Goal: Information Seeking & Learning: Find specific fact

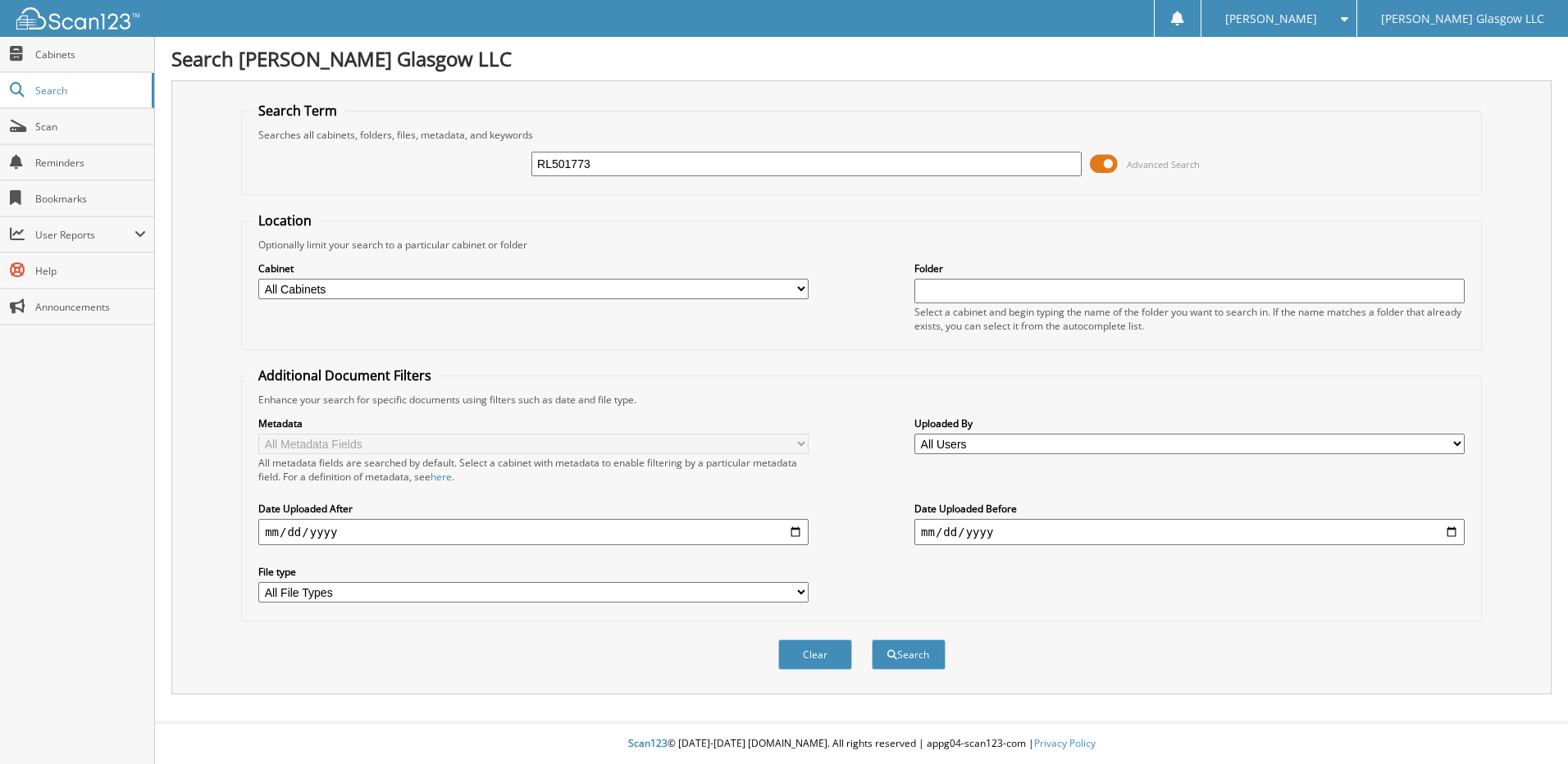
type input "RL501773"
click at [872, 639] on button "Search" at bounding box center [908, 654] width 73 height 30
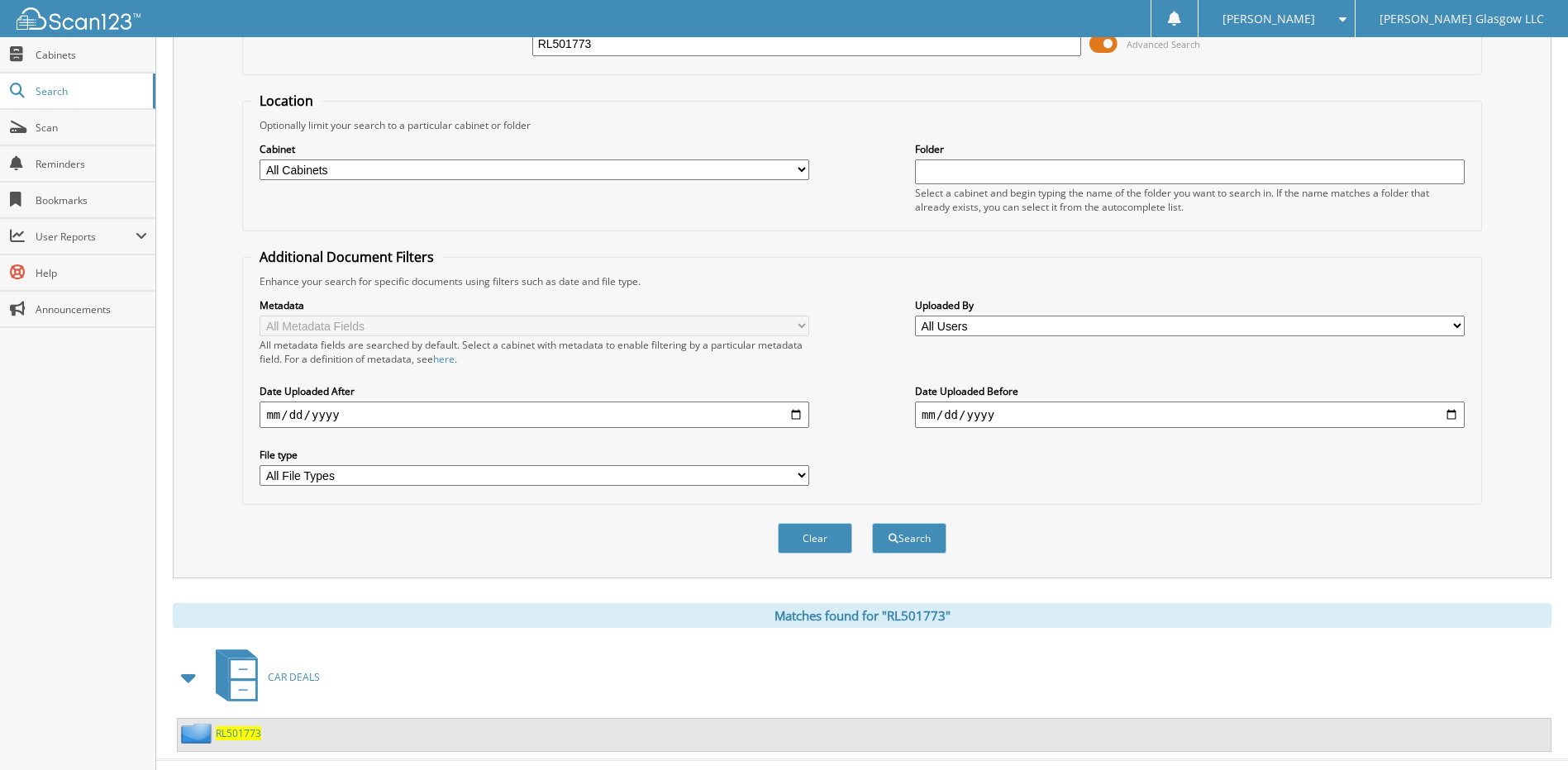
scroll to position [153, 0]
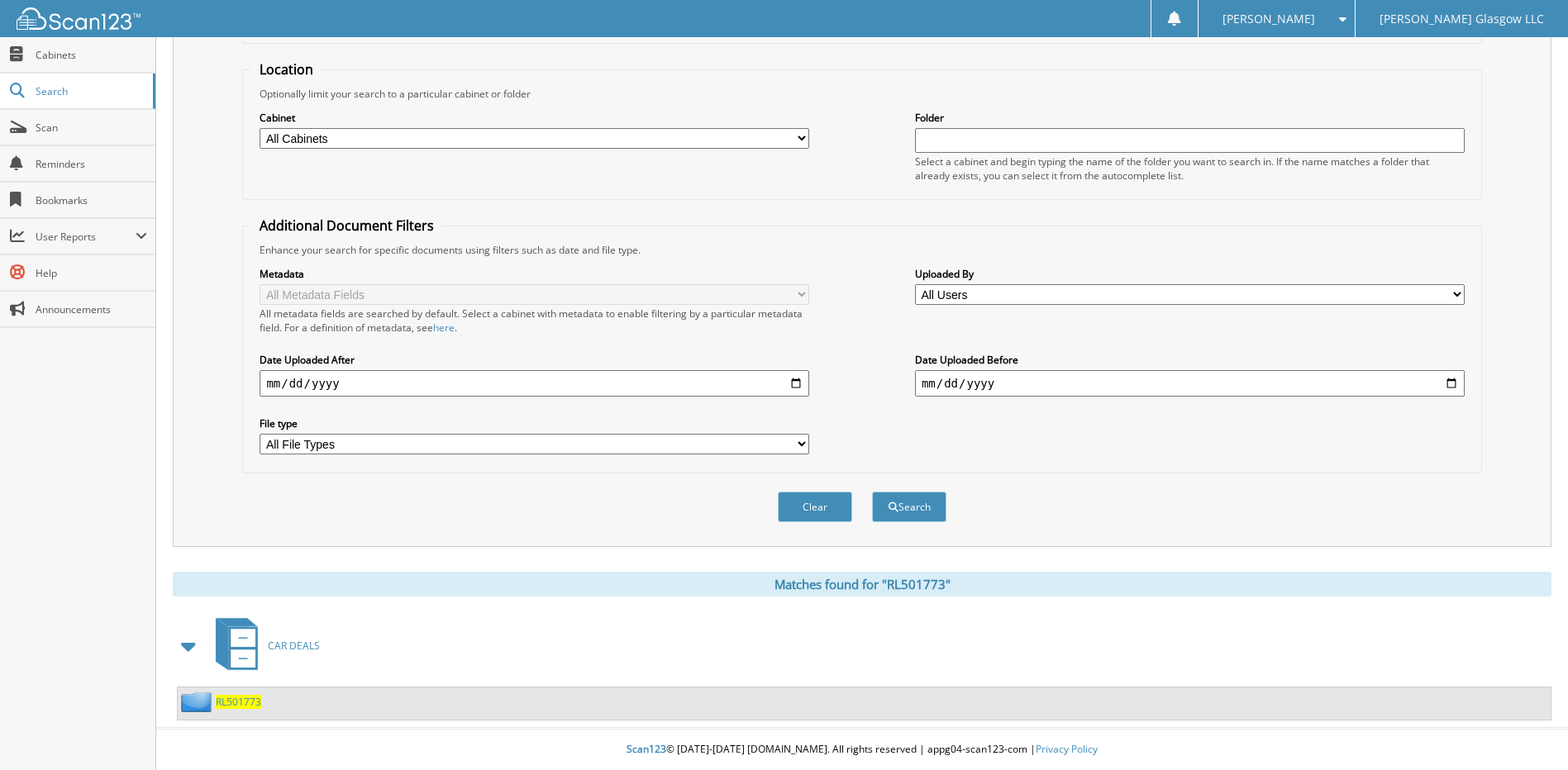
click at [235, 703] on span "RL501773" at bounding box center [238, 702] width 45 height 14
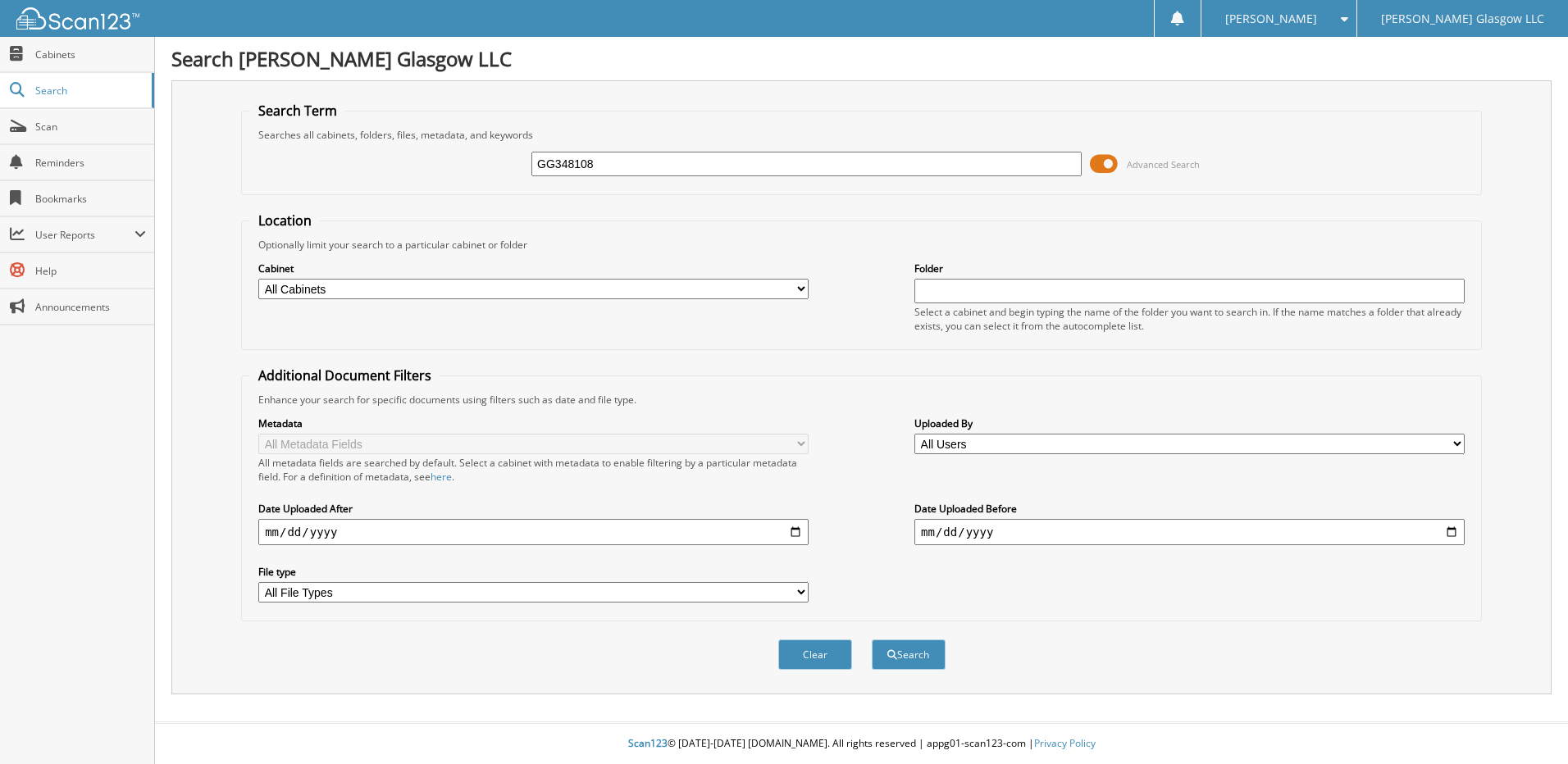
type input "GG348108"
click at [872, 639] on button "Search" at bounding box center [908, 654] width 73 height 30
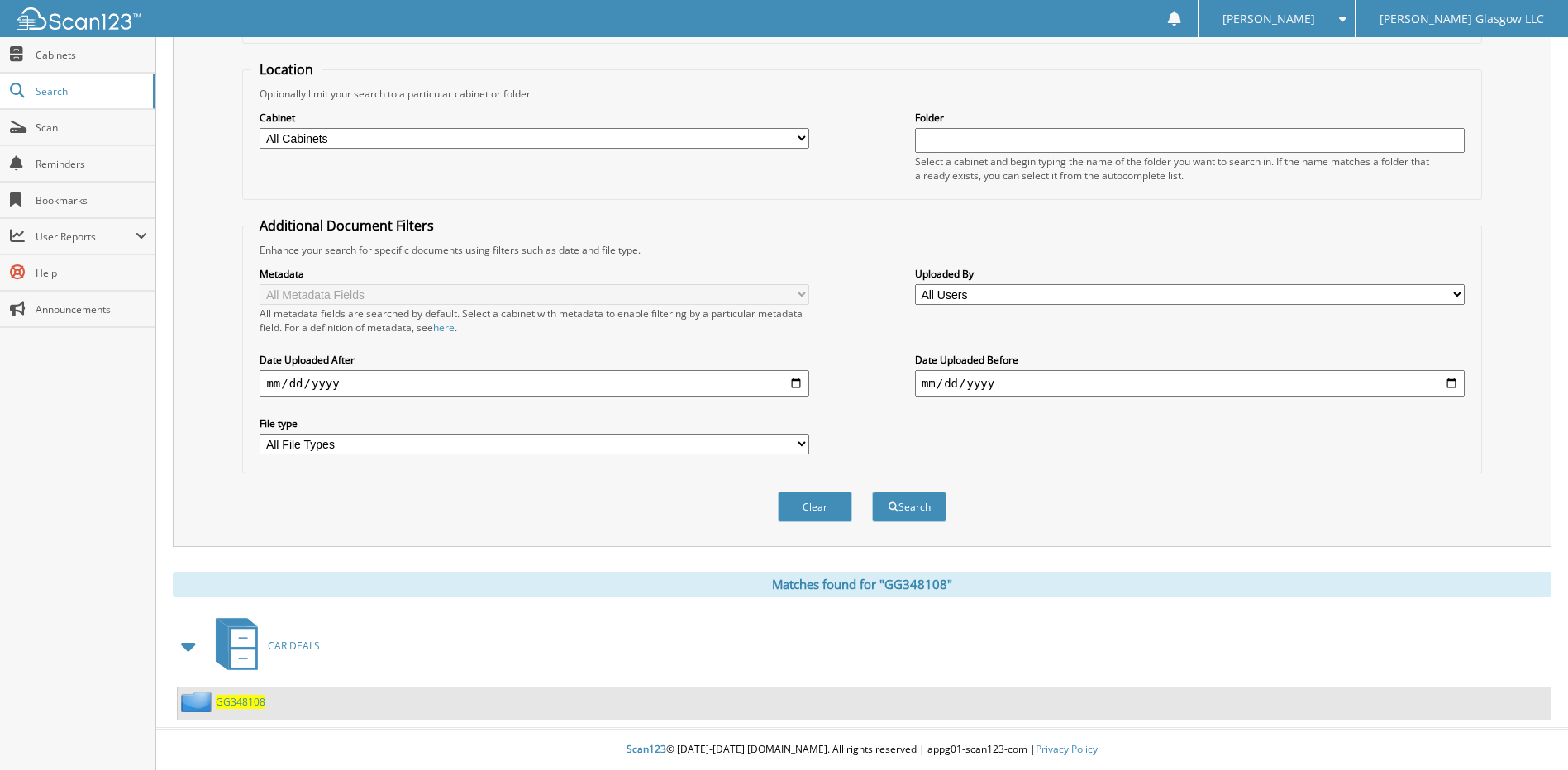
click at [238, 702] on span "GG348108" at bounding box center [240, 702] width 50 height 14
